Goal: Transaction & Acquisition: Purchase product/service

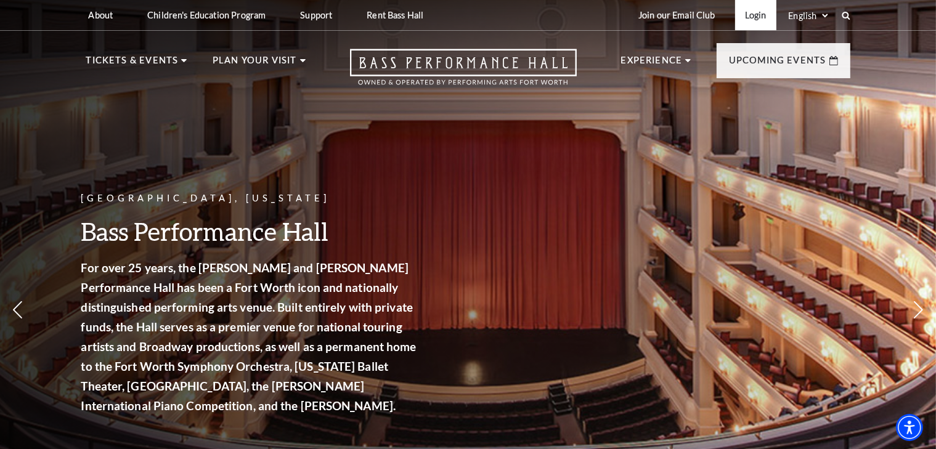
click at [761, 19] on link "Login" at bounding box center [755, 15] width 41 height 30
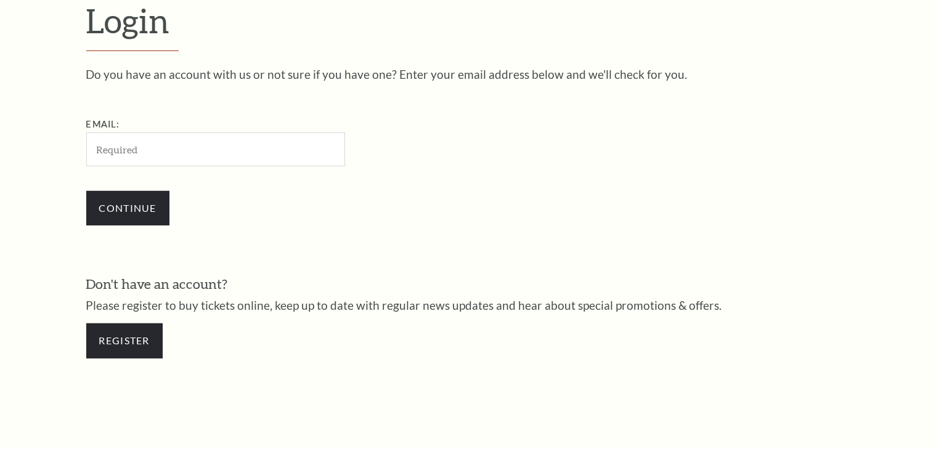
scroll to position [364, 0]
click at [171, 159] on input "Email:" at bounding box center [215, 150] width 259 height 34
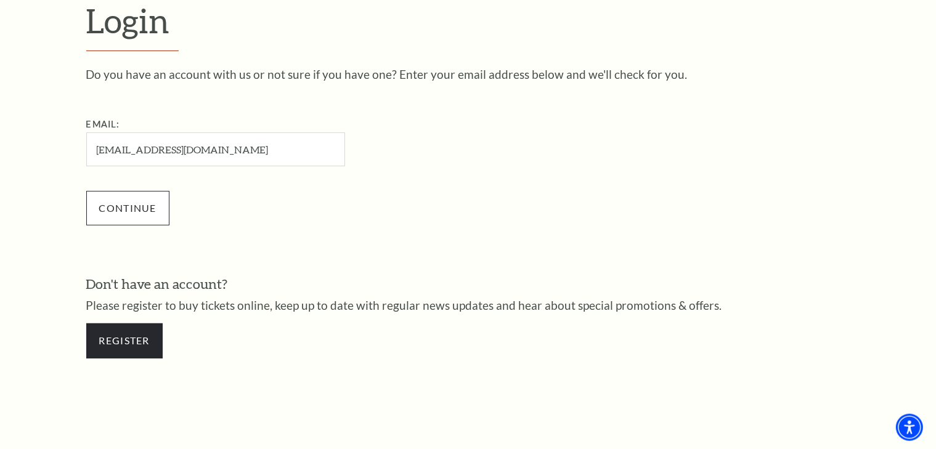
type input "desireefultz1@gmail.com"
click at [147, 210] on input "Continue" at bounding box center [127, 208] width 83 height 35
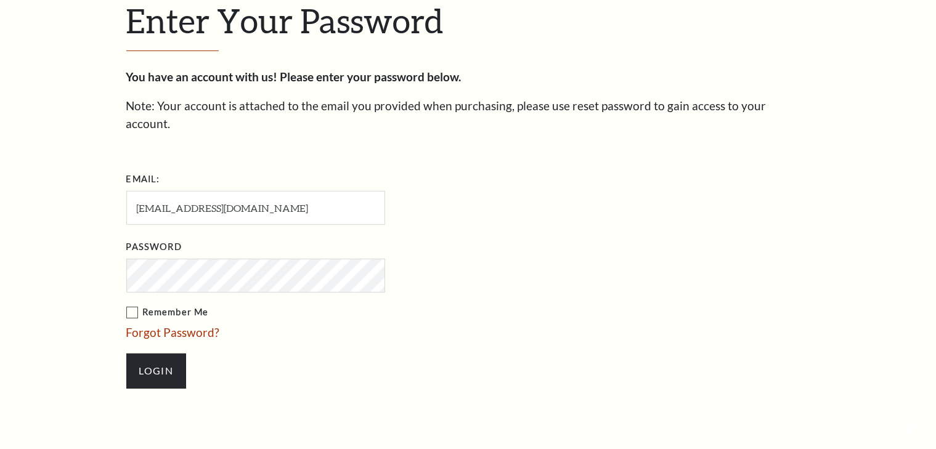
scroll to position [376, 0]
click at [157, 354] on input "Login" at bounding box center [156, 371] width 60 height 35
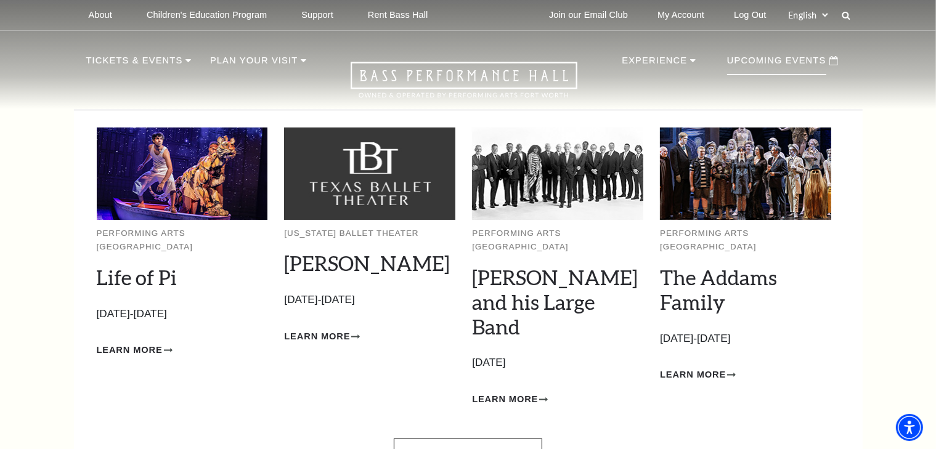
click at [791, 51] on div "Upcoming Events" at bounding box center [783, 60] width 136 height 35
click at [787, 67] on p "Upcoming Events" at bounding box center [776, 64] width 99 height 22
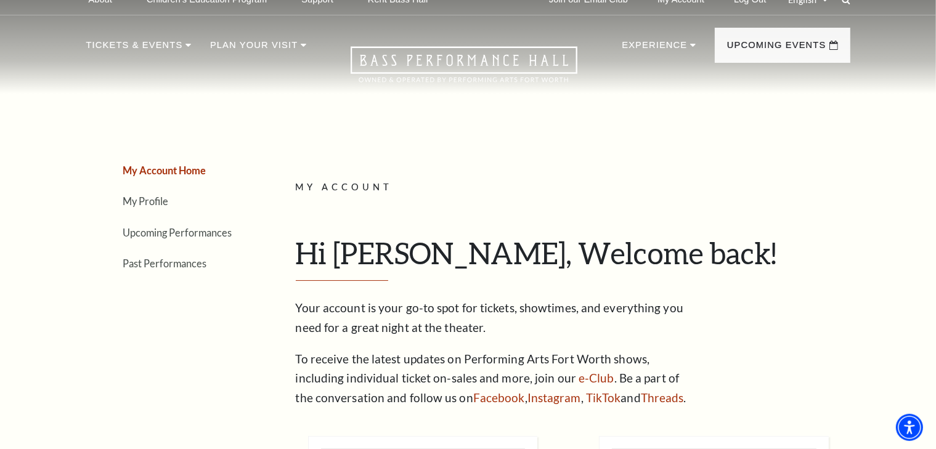
scroll to position [20, 0]
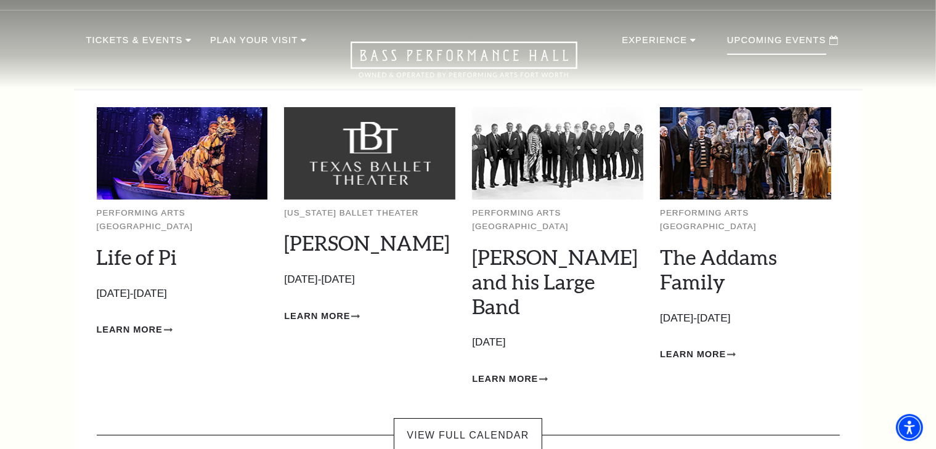
click at [822, 35] on p "Upcoming Events" at bounding box center [776, 44] width 99 height 22
click at [140, 322] on span "Learn More" at bounding box center [130, 329] width 66 height 15
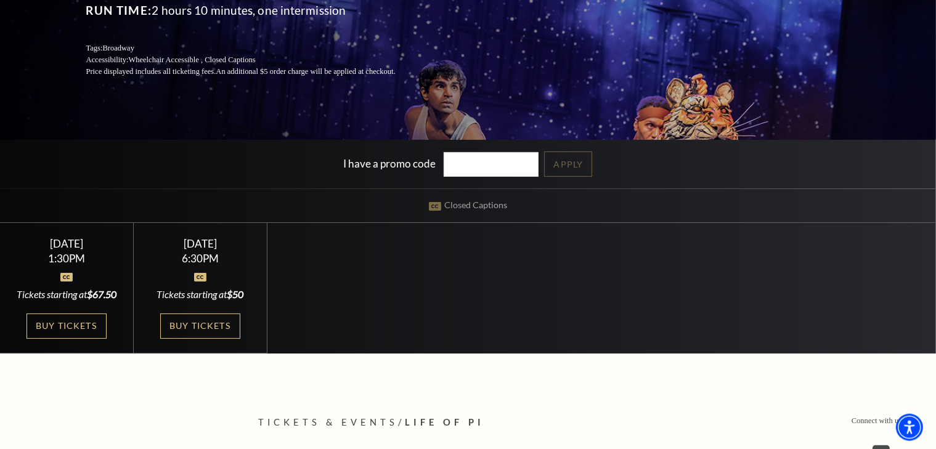
scroll to position [243, 0]
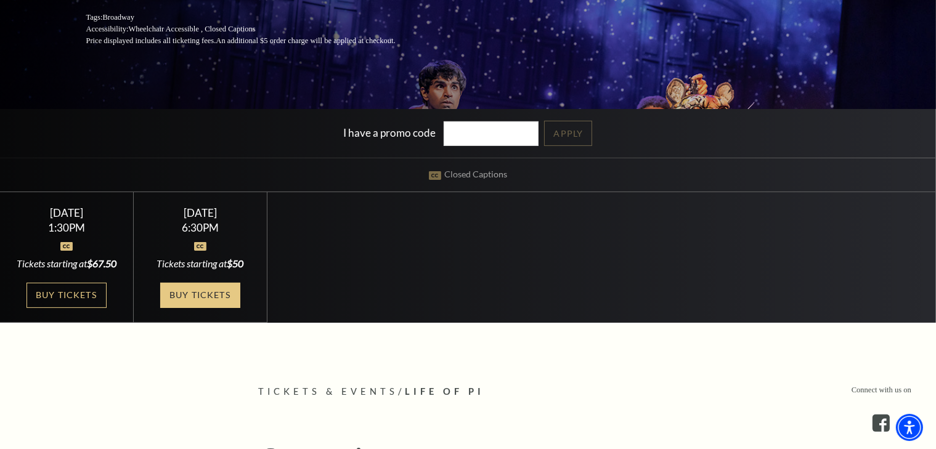
click at [211, 300] on link "Buy Tickets" at bounding box center [200, 295] width 80 height 25
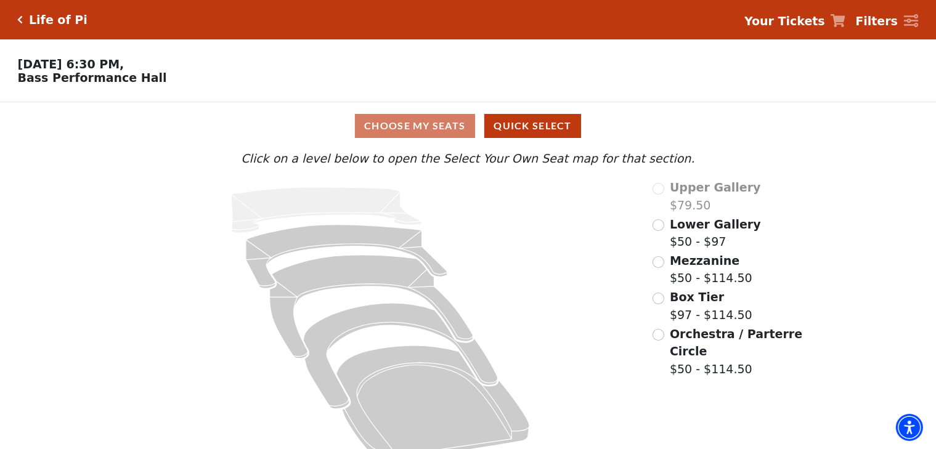
scroll to position [25, 0]
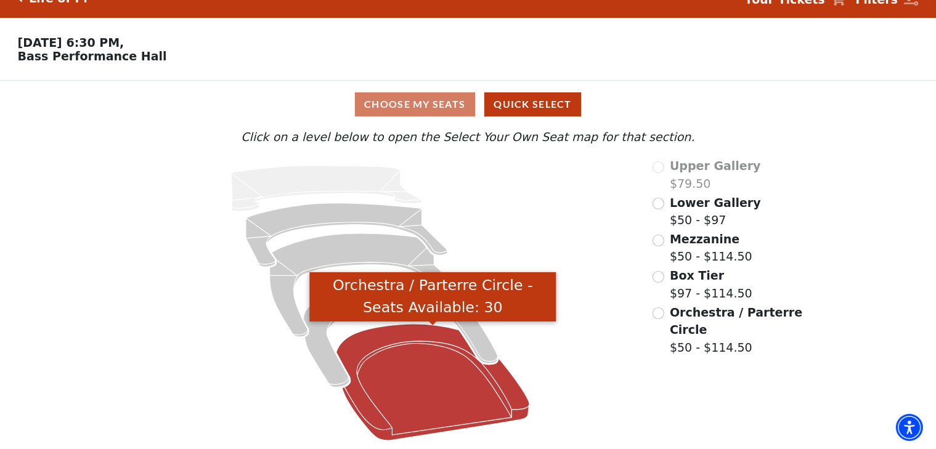
click at [429, 376] on icon "Orchestra / Parterre Circle - Seats Available: 30" at bounding box center [433, 382] width 193 height 116
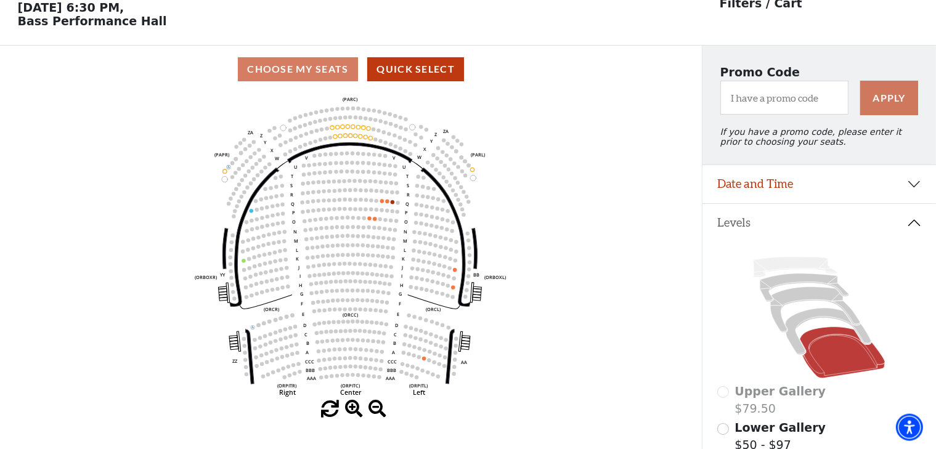
scroll to position [57, 0]
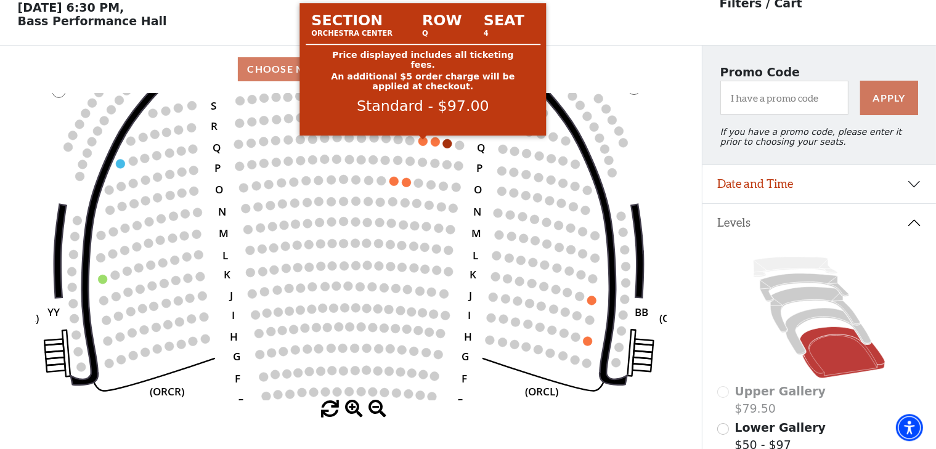
click at [422, 142] on circle at bounding box center [422, 141] width 9 height 9
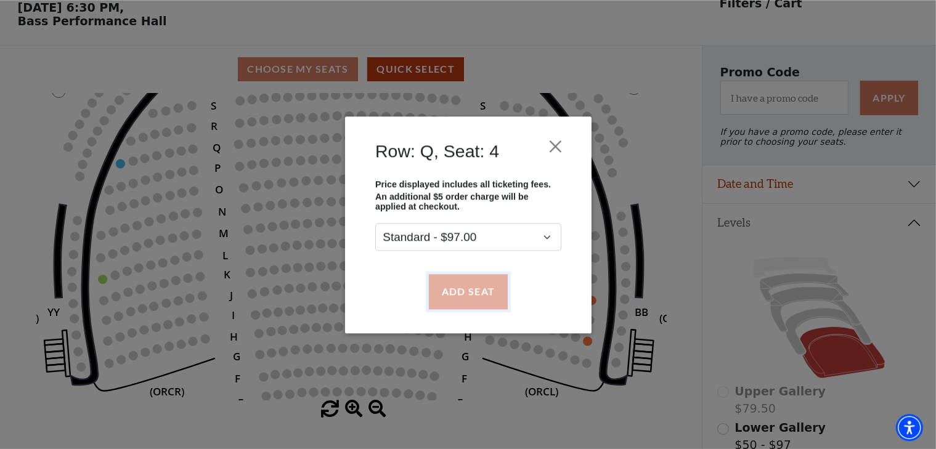
click at [461, 291] on button "Add Seat" at bounding box center [467, 291] width 79 height 35
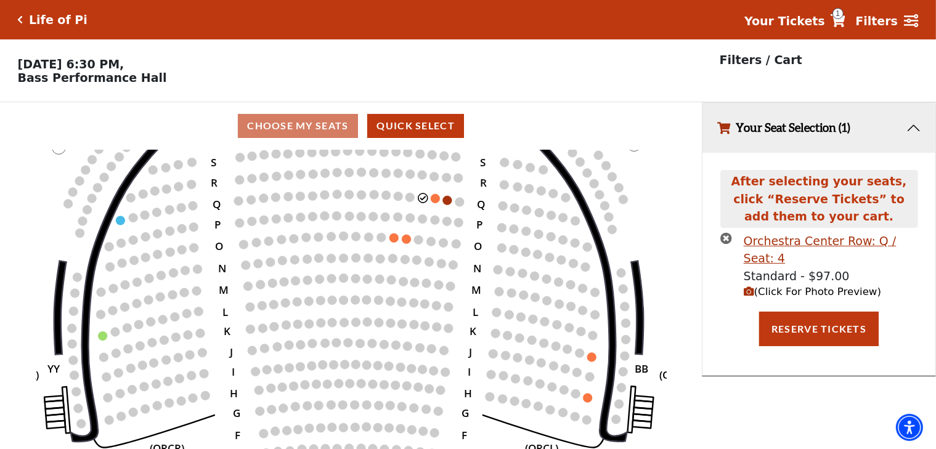
scroll to position [0, 0]
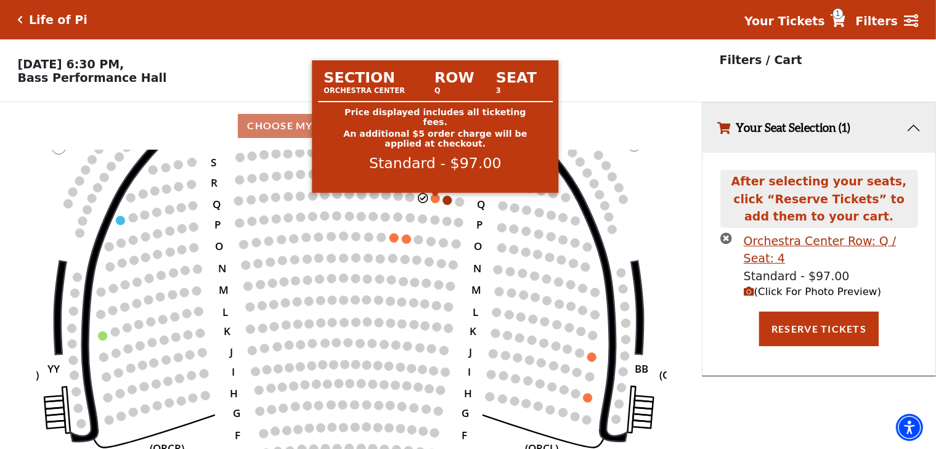
click at [435, 203] on circle at bounding box center [435, 198] width 9 height 9
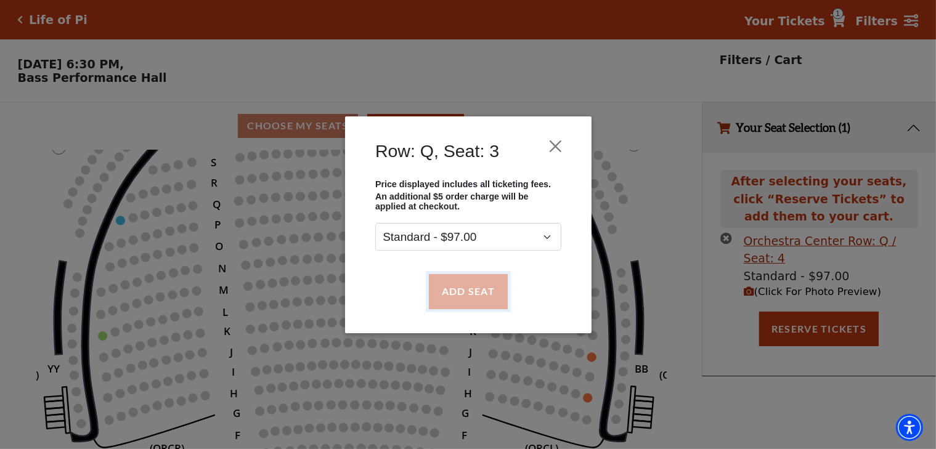
click at [463, 297] on button "Add Seat" at bounding box center [467, 291] width 79 height 35
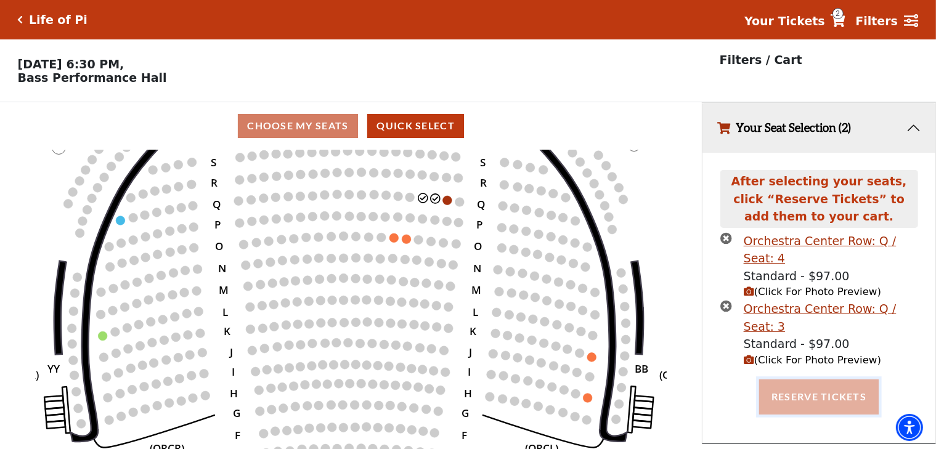
click at [831, 380] on button "Reserve Tickets" at bounding box center [819, 397] width 120 height 35
click at [815, 380] on button "Reserve Tickets" at bounding box center [819, 397] width 120 height 35
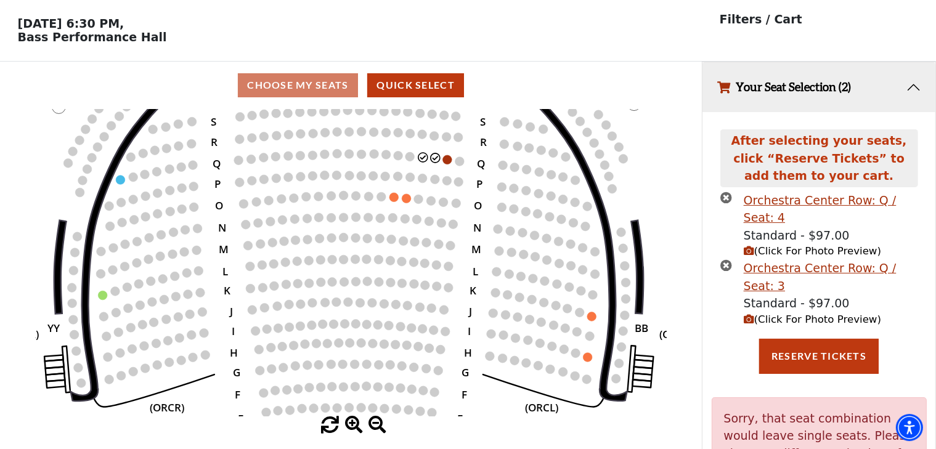
scroll to position [42, 0]
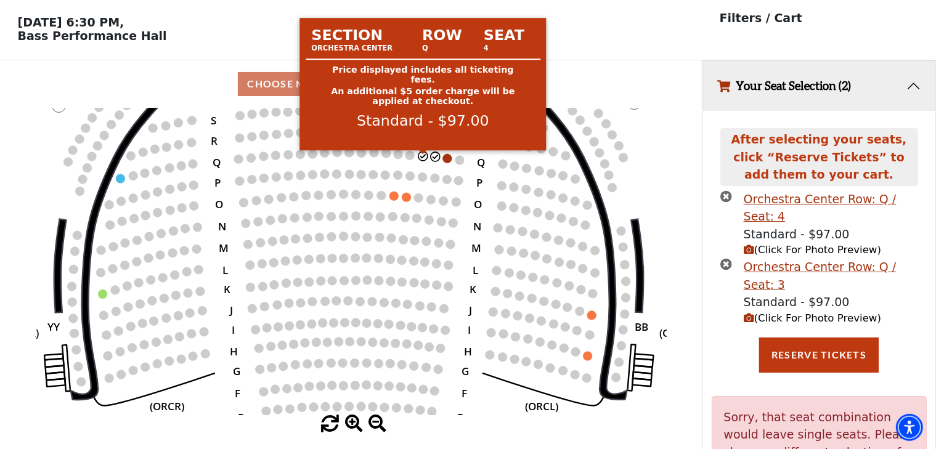
click at [423, 161] on circle at bounding box center [422, 156] width 9 height 9
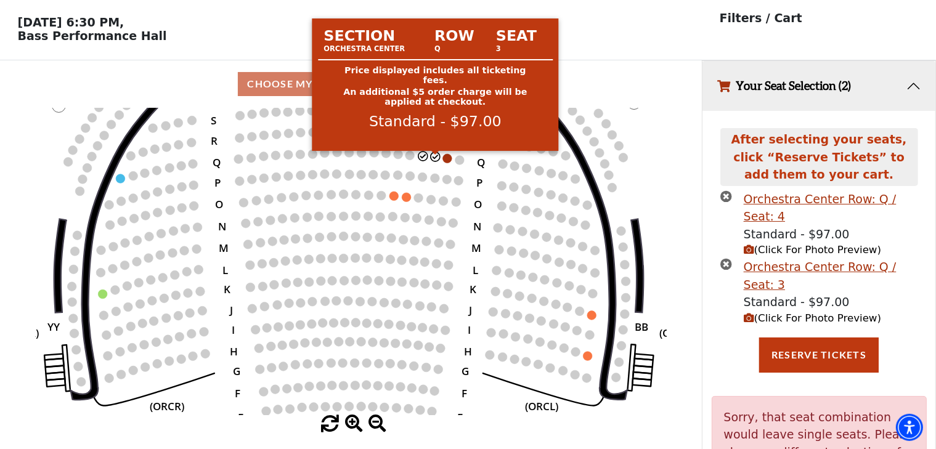
click at [434, 161] on circle at bounding box center [435, 156] width 9 height 9
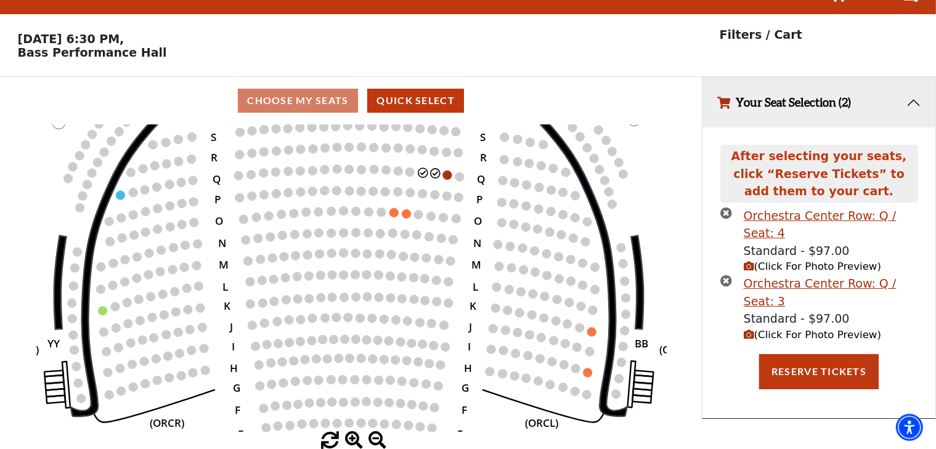
scroll to position [30, 0]
click at [729, 251] on li "Orchestra Center Row: Q / Seat: 4 Standard - $97.00 (Click For Photo Preview)" at bounding box center [820, 241] width 198 height 68
click at [727, 214] on icon "times-circle" at bounding box center [727, 213] width 12 height 12
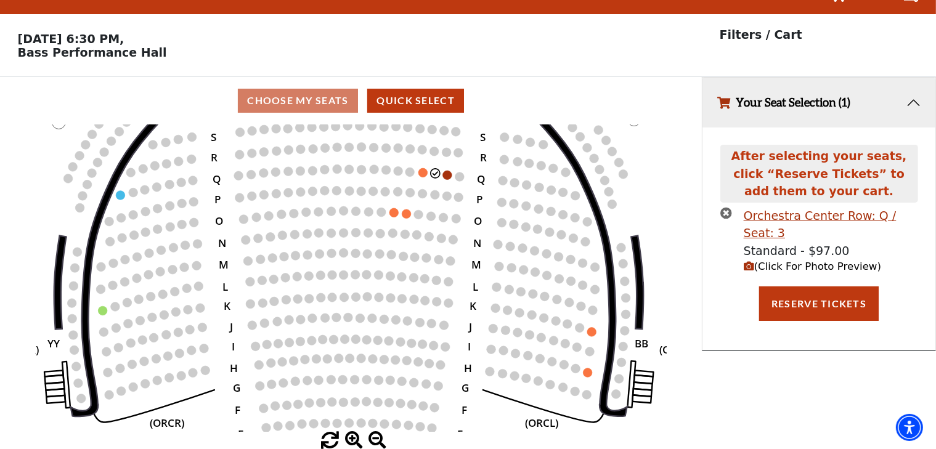
click at [729, 213] on icon "times-circle" at bounding box center [727, 213] width 12 height 12
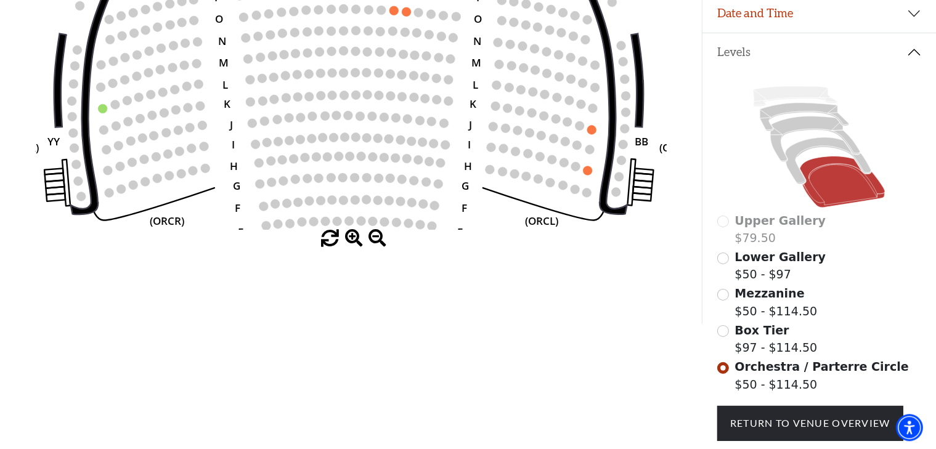
scroll to position [228, 0]
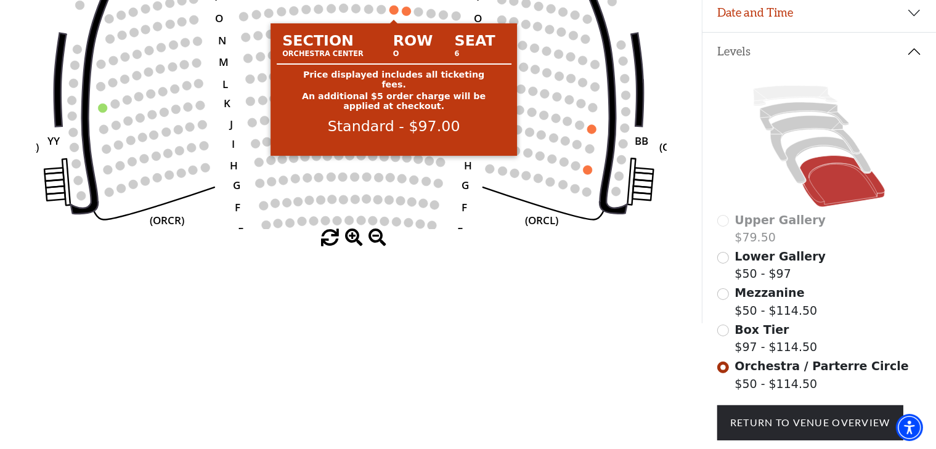
click at [393, 13] on circle at bounding box center [394, 10] width 9 height 9
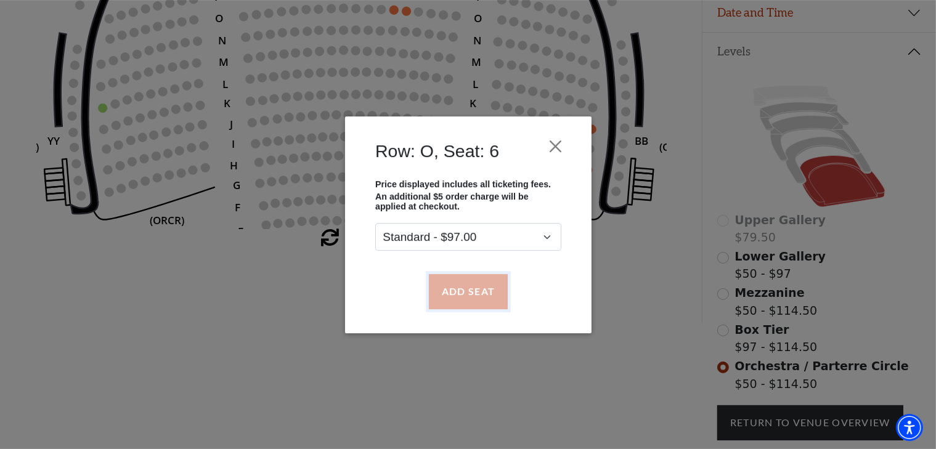
click at [470, 297] on button "Add Seat" at bounding box center [467, 291] width 79 height 35
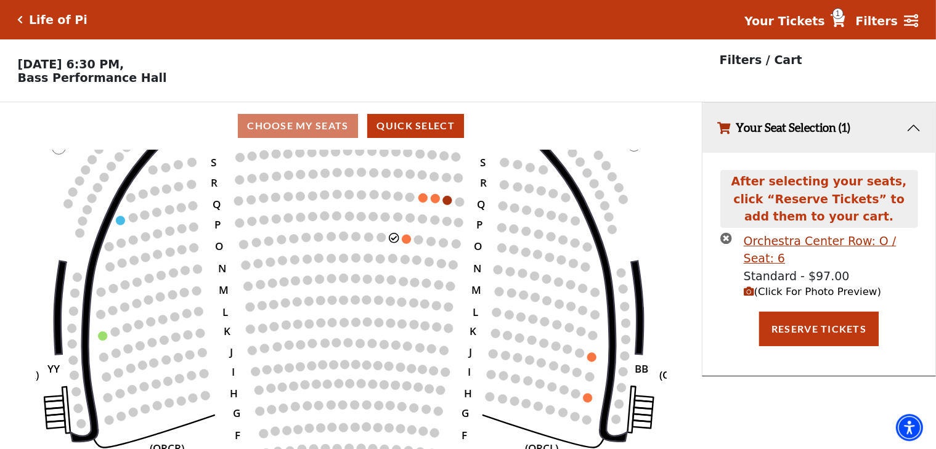
scroll to position [0, 0]
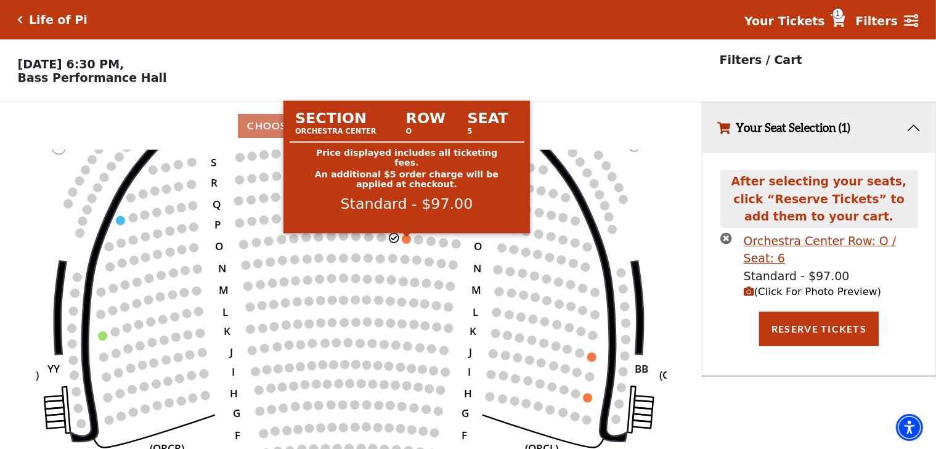
click at [405, 244] on circle at bounding box center [406, 239] width 9 height 9
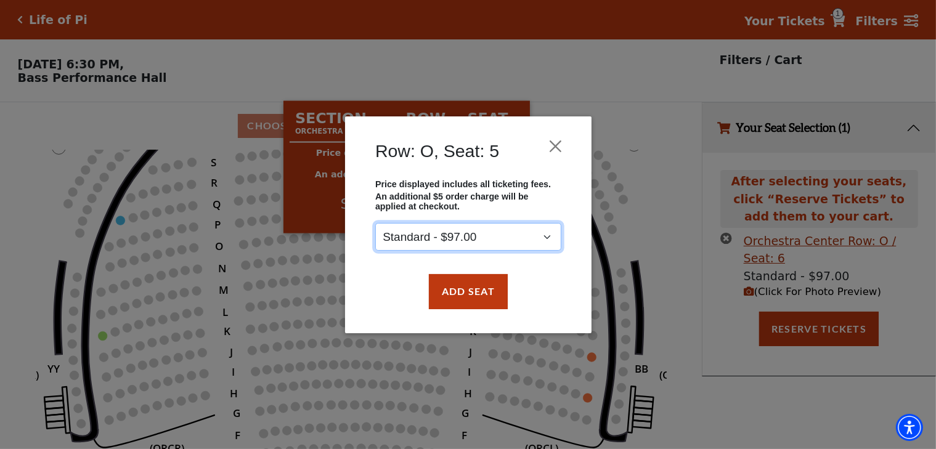
click at [375, 223] on select "Standard - $97.00" at bounding box center [468, 237] width 186 height 28
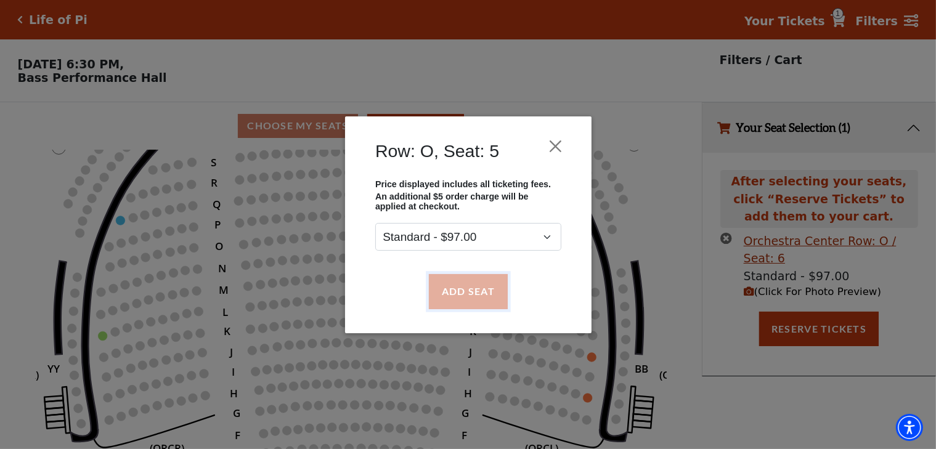
click at [469, 298] on button "Add Seat" at bounding box center [467, 291] width 79 height 35
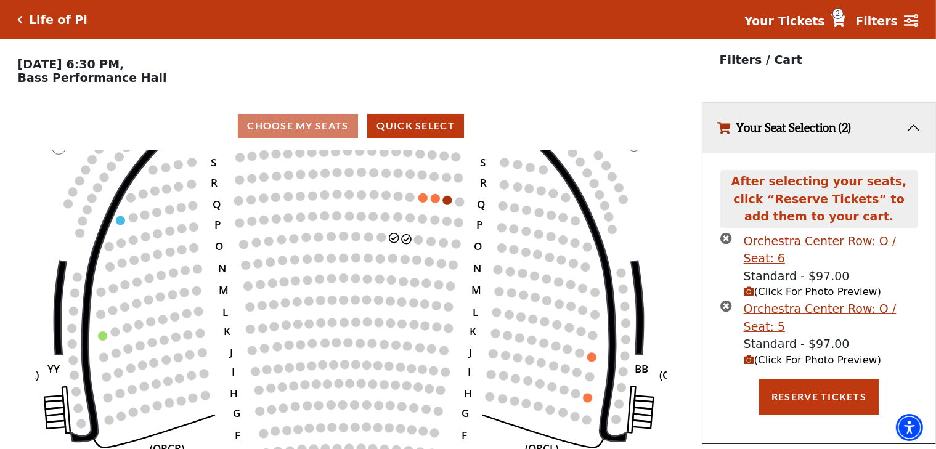
click at [846, 22] on icon at bounding box center [838, 20] width 15 height 13
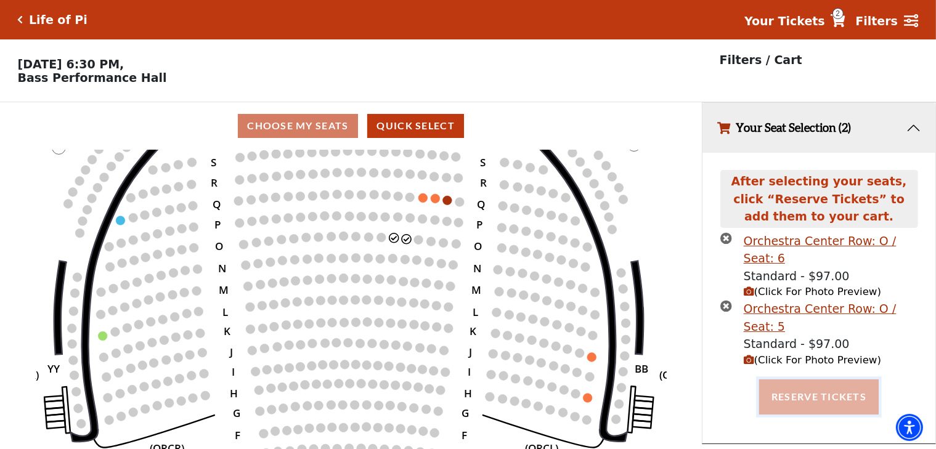
click at [817, 380] on button "Reserve Tickets" at bounding box center [819, 397] width 120 height 35
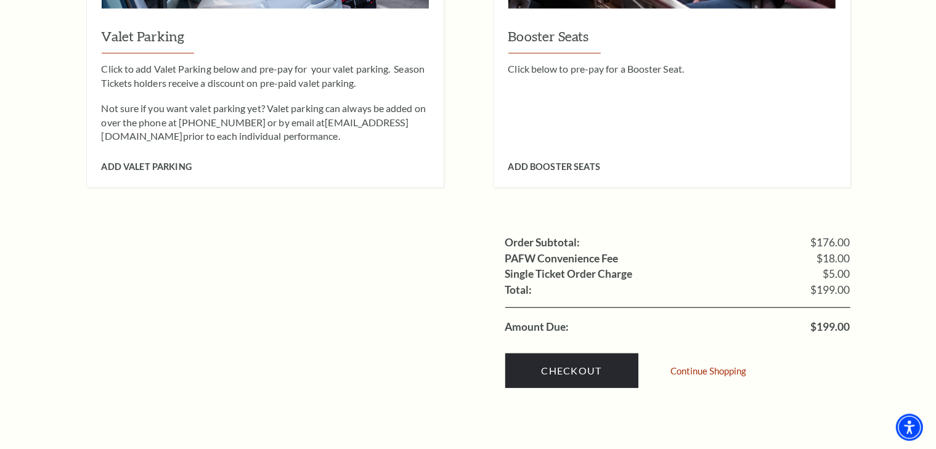
scroll to position [1072, 0]
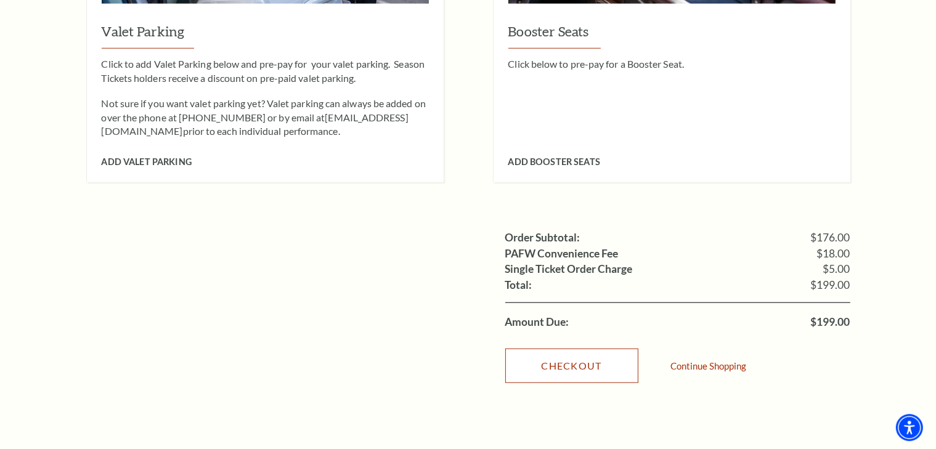
click at [568, 354] on link "Checkout" at bounding box center [571, 366] width 133 height 35
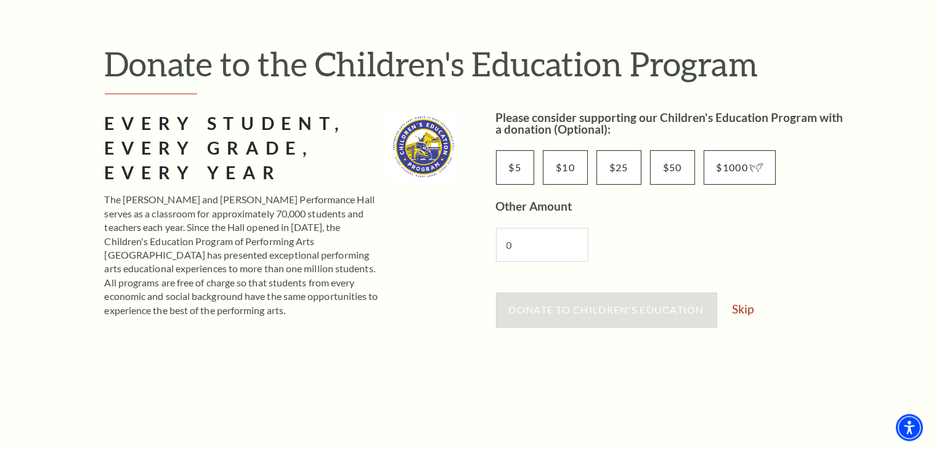
scroll to position [96, 0]
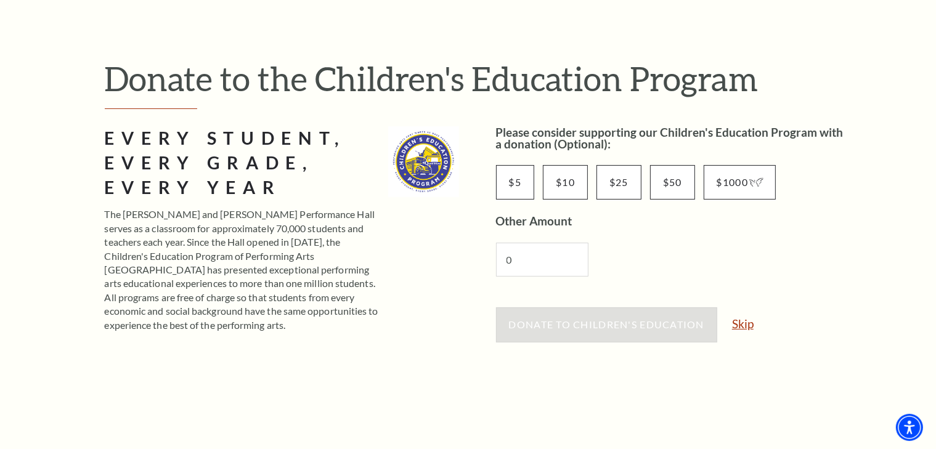
click at [746, 325] on link "Skip" at bounding box center [743, 324] width 22 height 12
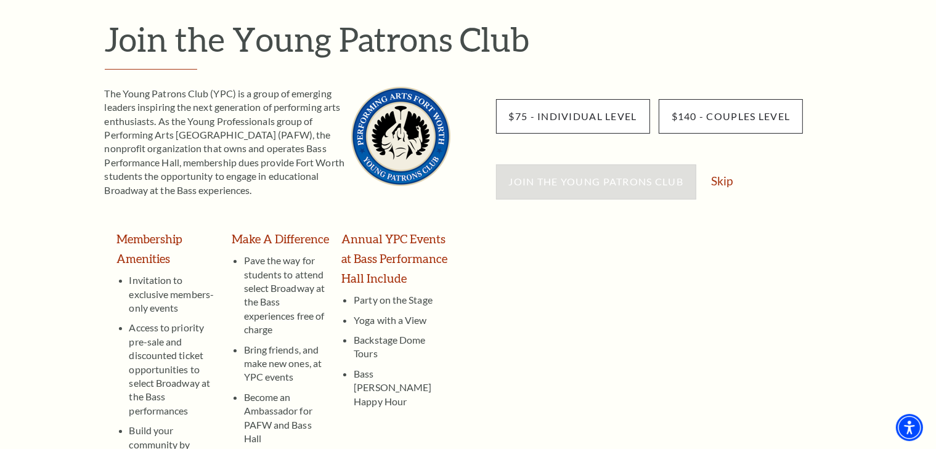
scroll to position [135, 0]
click at [730, 185] on link "Skip" at bounding box center [722, 182] width 22 height 12
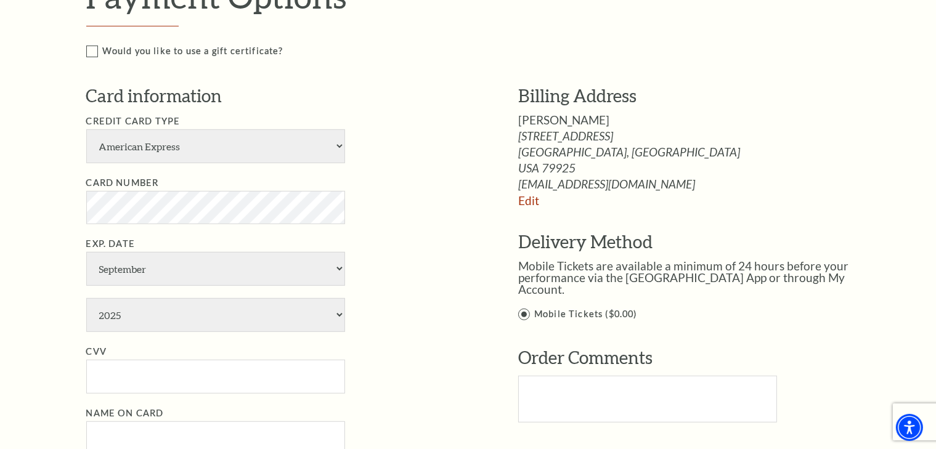
scroll to position [626, 0]
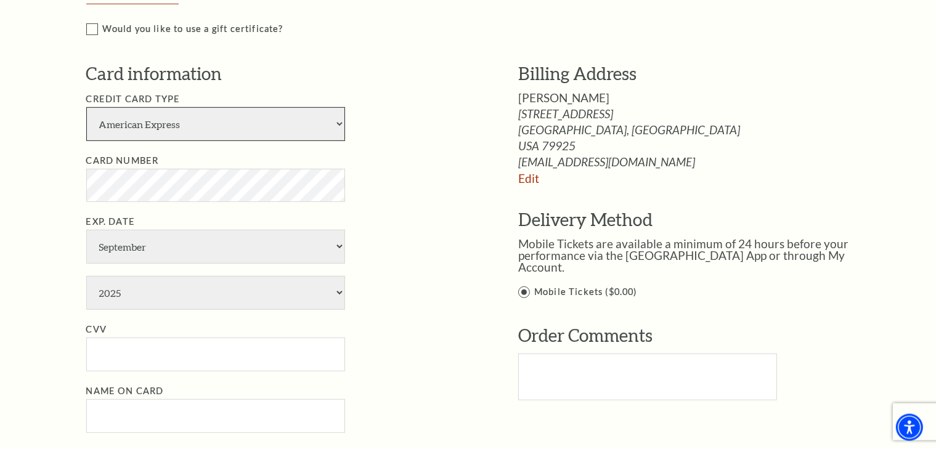
click at [86, 107] on select "American Express Visa Master Card Discover" at bounding box center [215, 124] width 259 height 34
select select "24"
click option "Visa" at bounding box center [0, 0] width 0 height 0
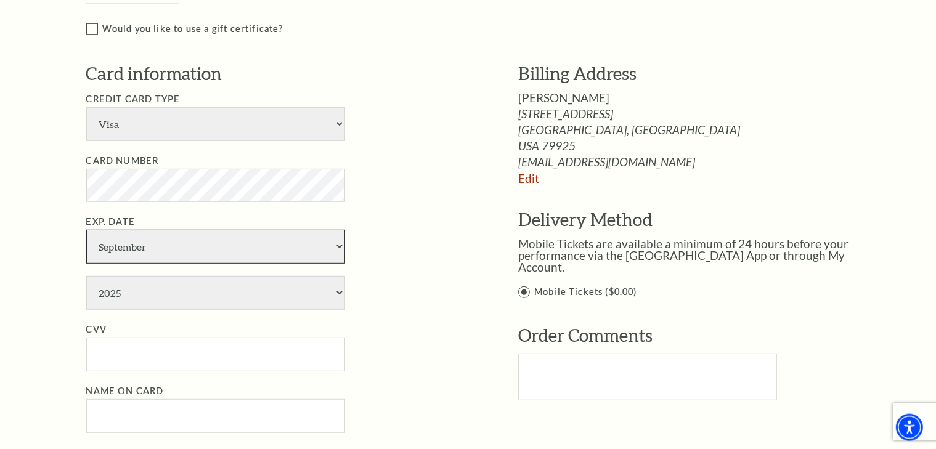
click at [86, 230] on select "January February March April May June July August September October November De…" at bounding box center [215, 247] width 259 height 34
select select "3"
click option "March" at bounding box center [0, 0] width 0 height 0
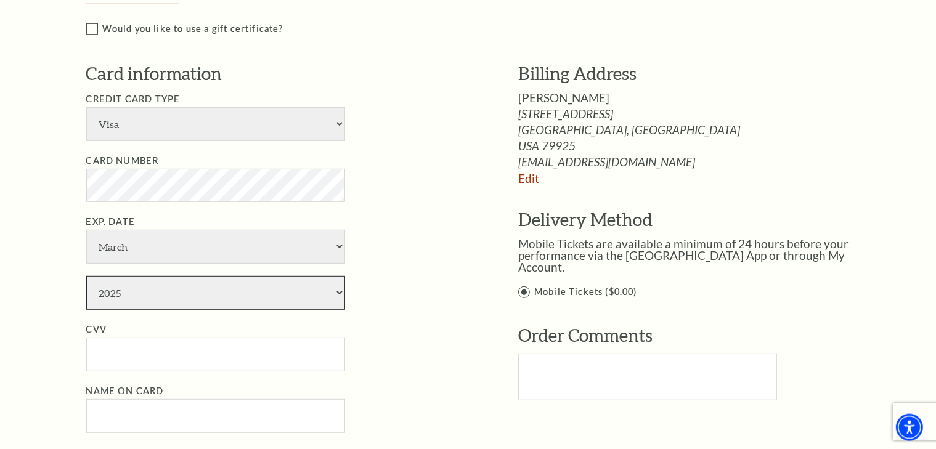
click at [86, 276] on select "2025 2026 2027 2028 2029 2030 2031 2032 2033 2034" at bounding box center [215, 293] width 259 height 34
select select "2030"
click option "2030" at bounding box center [0, 0] width 0 height 0
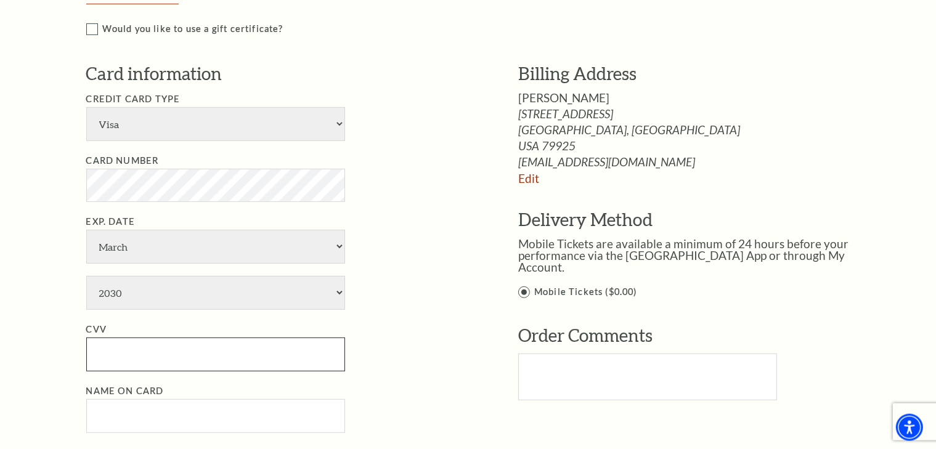
click at [184, 351] on input "CVV" at bounding box center [215, 355] width 259 height 34
type input "256"
click at [176, 409] on input "Name on Card" at bounding box center [215, 416] width 259 height 34
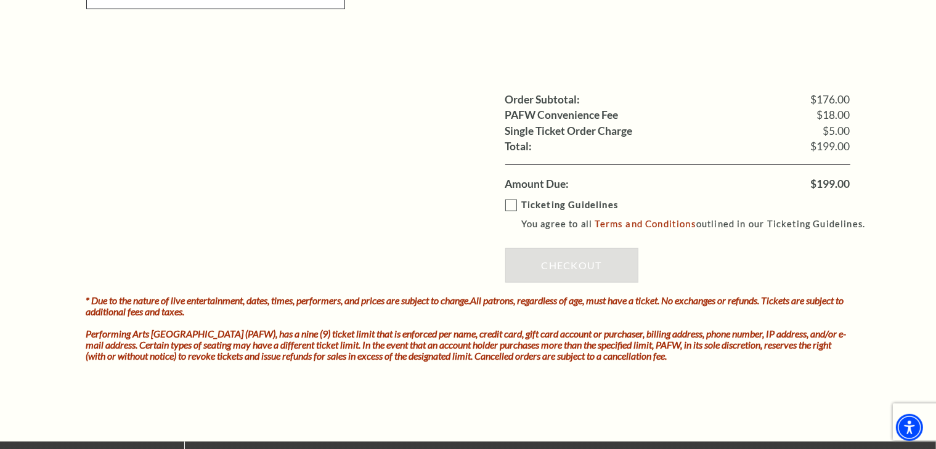
scroll to position [893, 0]
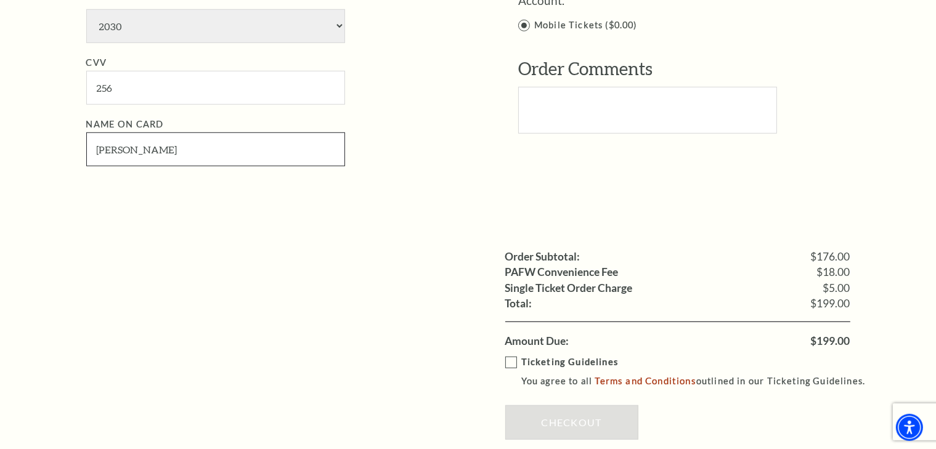
type input "Desiree Fultz"
click at [515, 358] on label "Ticketing Guidelines You agree to all Terms and Conditions outlined in our Tick…" at bounding box center [691, 372] width 372 height 34
click at [0, 0] on input "Ticketing Guidelines You agree to all Terms and Conditions outlined in our Tick…" at bounding box center [0, 0] width 0 height 0
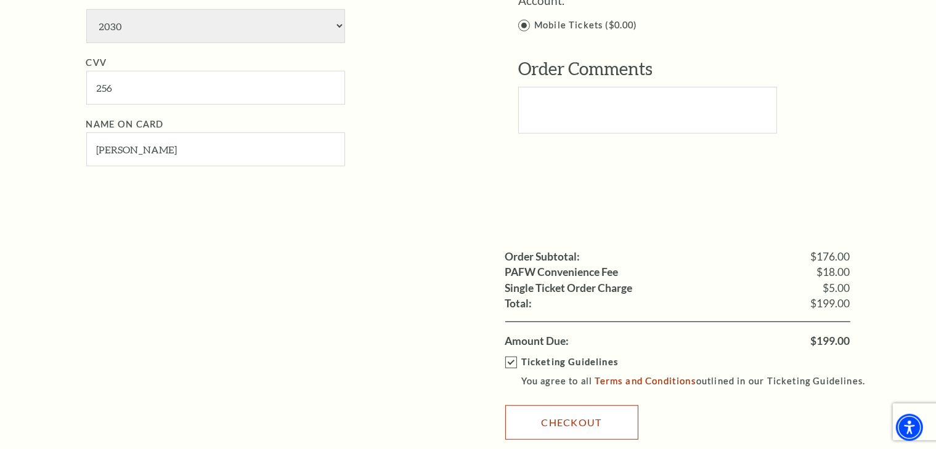
click at [596, 422] on link "Checkout" at bounding box center [571, 423] width 133 height 35
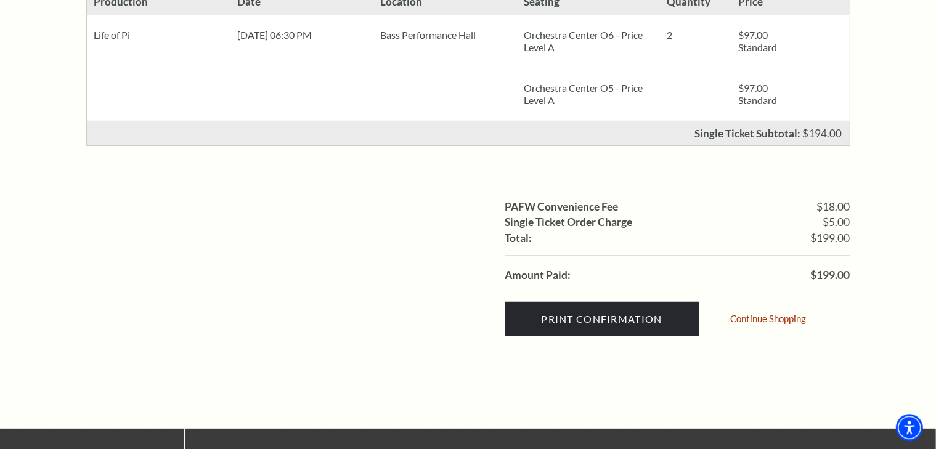
scroll to position [320, 0]
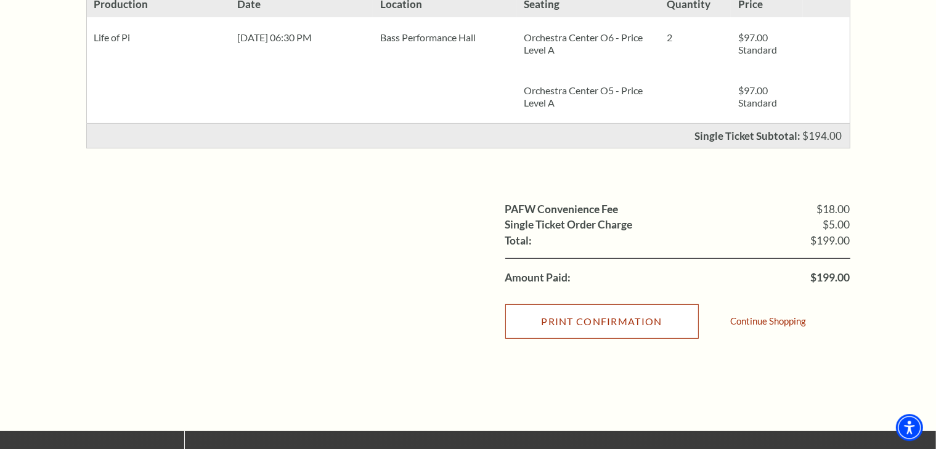
click at [645, 322] on input "Print Confirmation" at bounding box center [602, 321] width 194 height 35
